Goal: Information Seeking & Learning: Learn about a topic

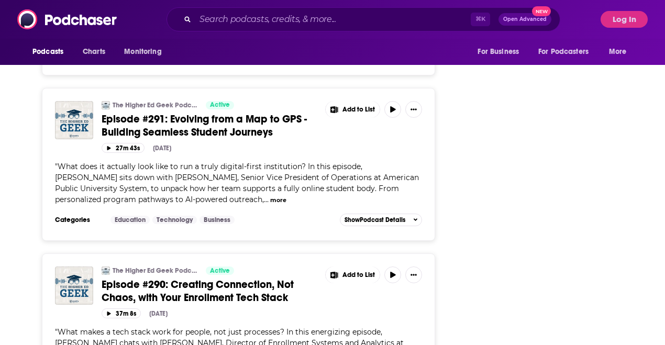
scroll to position [1385, 0]
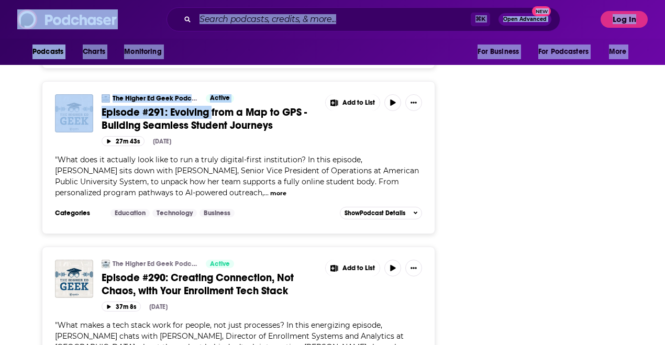
click at [207, 112] on span "Episode #291: Evolving from a Map to GPS - Building Seamless Student Journeys" at bounding box center [204, 119] width 205 height 26
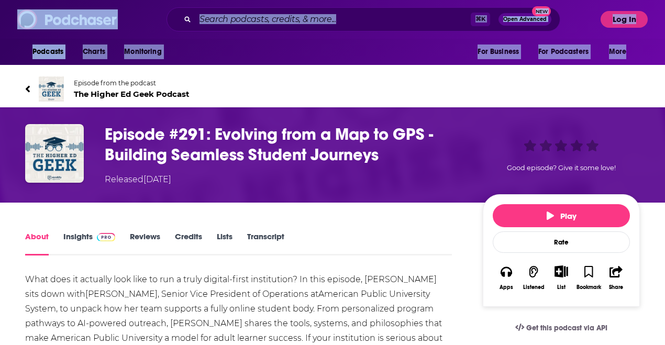
click at [391, 233] on div "About Insights Reviews Credits Lists Transcript" at bounding box center [238, 243] width 427 height 26
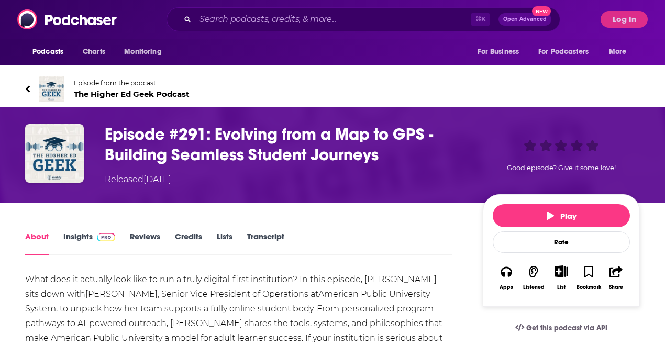
scroll to position [91, 0]
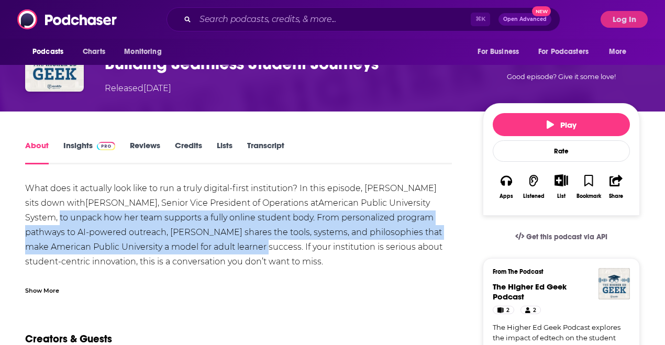
drag, startPoint x: 400, startPoint y: 202, endPoint x: 206, endPoint y: 239, distance: 197.0
copy div "to unpack how her team supports a fully online student body. From personalized …"
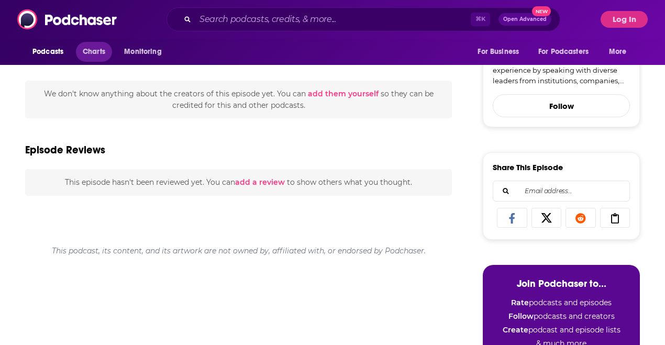
scroll to position [565, 0]
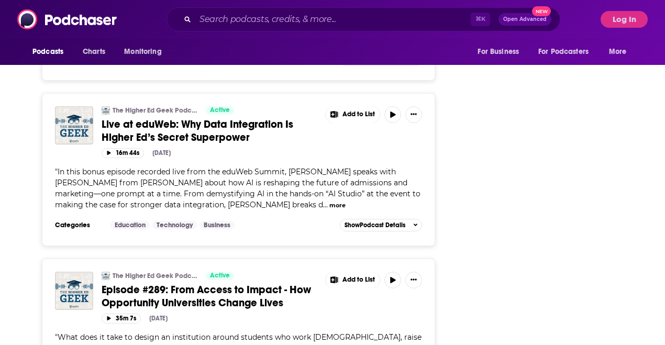
scroll to position [1871, 0]
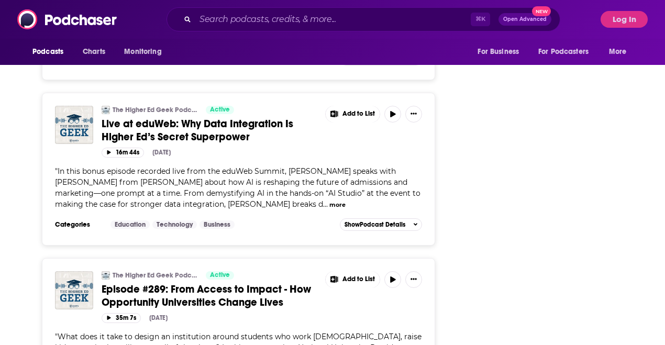
click at [200, 124] on span "Live at eduWeb: Why Data Integration Is Higher Ed’s Secret Superpower" at bounding box center [198, 130] width 192 height 26
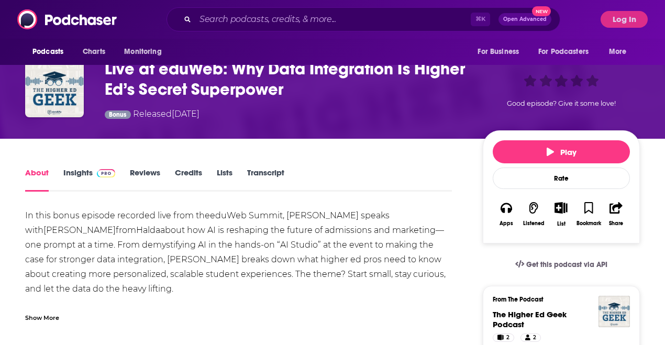
scroll to position [72, 0]
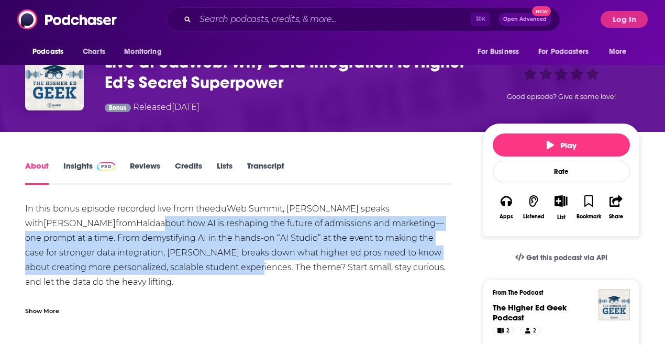
drag, startPoint x: 75, startPoint y: 224, endPoint x: 202, endPoint y: 268, distance: 134.7
copy div "about how AI is reshaping the future of admissions and marketing—one prompt at …"
